Goal: Information Seeking & Learning: Learn about a topic

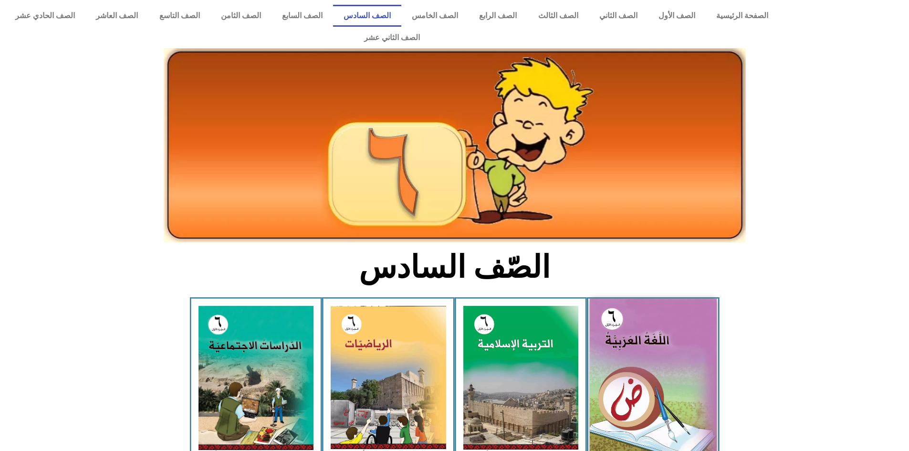
click at [679, 382] on img at bounding box center [653, 378] width 127 height 158
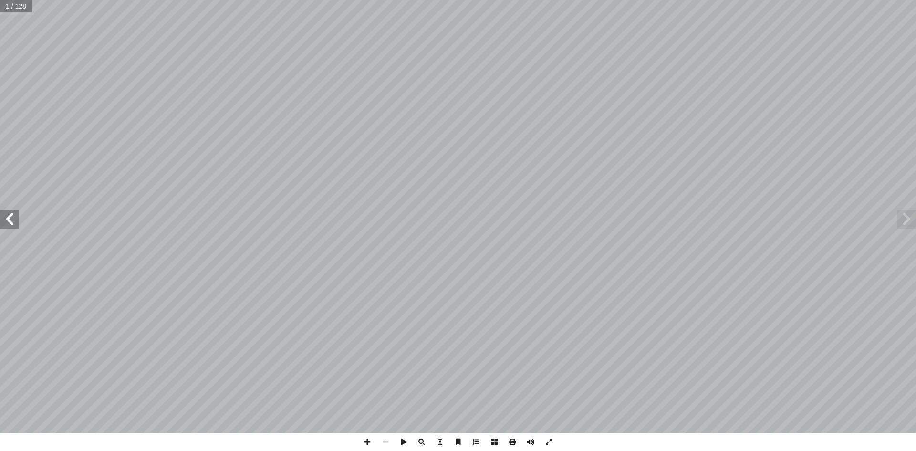
click at [0, 219] on span at bounding box center [9, 218] width 19 height 19
click at [0, 220] on span at bounding box center [9, 218] width 19 height 19
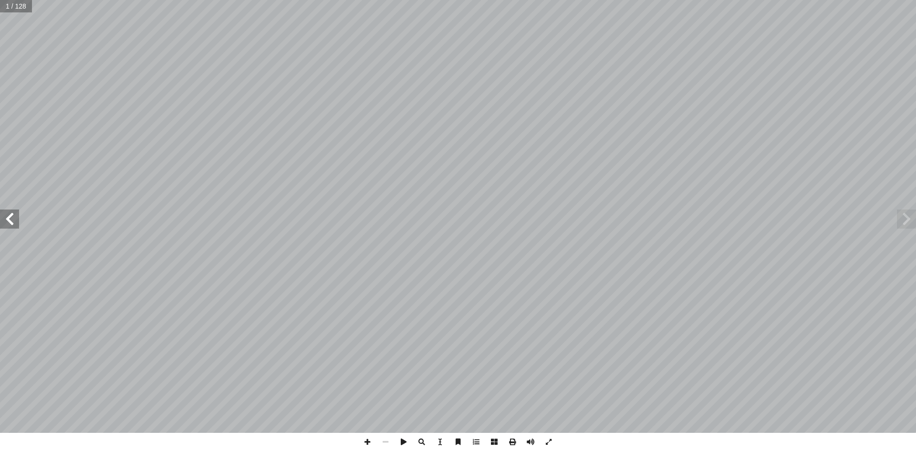
click at [0, 220] on span at bounding box center [9, 218] width 19 height 19
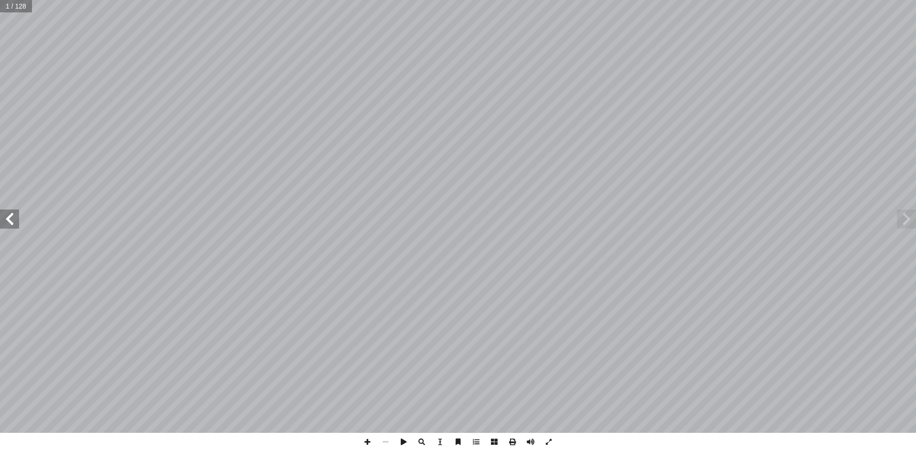
click at [0, 220] on span at bounding box center [9, 218] width 19 height 19
click at [0, 228] on span at bounding box center [9, 218] width 19 height 19
click at [10, 217] on span at bounding box center [9, 218] width 19 height 19
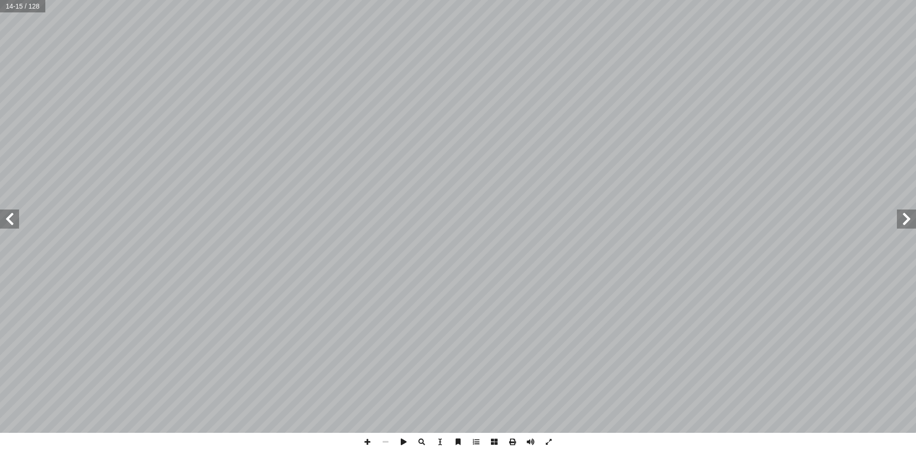
click at [10, 217] on span at bounding box center [9, 218] width 19 height 19
click at [7, 220] on span at bounding box center [9, 218] width 19 height 19
click at [10, 221] on span at bounding box center [9, 218] width 19 height 19
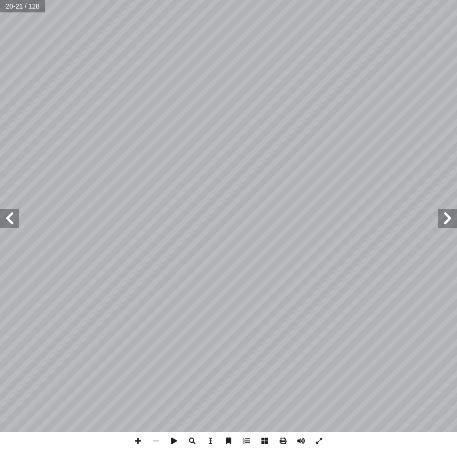
click at [457, 36] on html "الصفحة الرئيسية الصف الأول الصف الثاني الصف الثالث الصف الرابع الصف الخامس الصف…" at bounding box center [228, 32] width 457 height 64
click at [7, 211] on span at bounding box center [9, 218] width 19 height 19
click at [8, 223] on span at bounding box center [9, 218] width 19 height 19
click at [449, 221] on span at bounding box center [447, 218] width 19 height 19
click at [15, 226] on span at bounding box center [9, 218] width 19 height 19
